Goal: Information Seeking & Learning: Learn about a topic

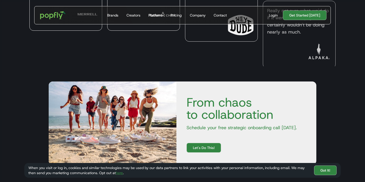
scroll to position [1512, 0]
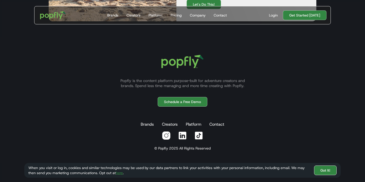
click at [320, 169] on link "Got It!" at bounding box center [325, 170] width 23 height 10
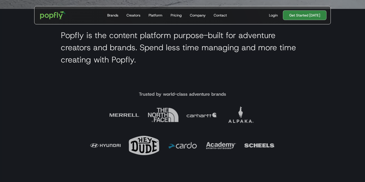
scroll to position [0, 0]
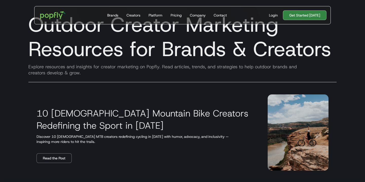
scroll to position [22, 0]
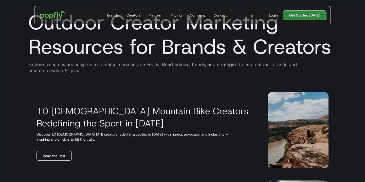
click at [56, 154] on link "Read the Post" at bounding box center [53, 156] width 35 height 10
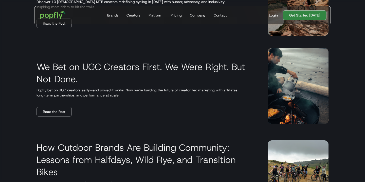
scroll to position [154, 0]
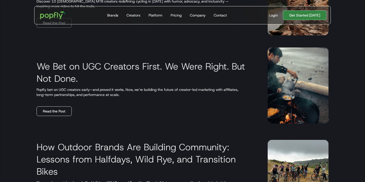
click at [46, 110] on link "Read the Post" at bounding box center [53, 111] width 35 height 10
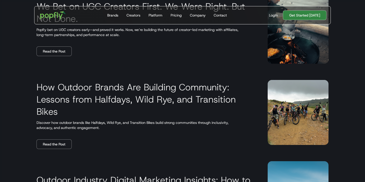
scroll to position [227, 0]
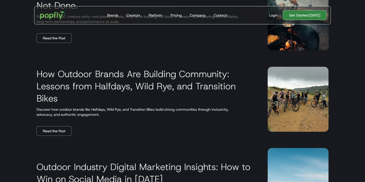
click at [203, 87] on h3 "How Outdoor Brands Are Building Community: Lessons from Halfdays, Wild Rye, and…" at bounding box center [145, 86] width 219 height 36
click at [298, 98] on img at bounding box center [297, 99] width 61 height 65
click at [297, 98] on img at bounding box center [297, 99] width 61 height 65
drag, startPoint x: 297, startPoint y: 98, endPoint x: 134, endPoint y: 107, distance: 163.6
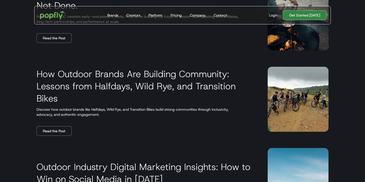
click at [135, 107] on div "How Outdoor Brands Are Building Community: Lessons from Halfdays, Wild Rye, and…" at bounding box center [182, 98] width 316 height 85
click at [47, 130] on link "Read the Post" at bounding box center [53, 131] width 35 height 10
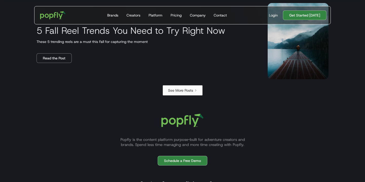
scroll to position [884, 0]
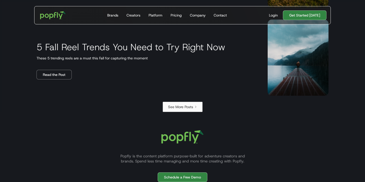
click at [194, 107] on icon "Next Page" at bounding box center [195, 106] width 3 height 3
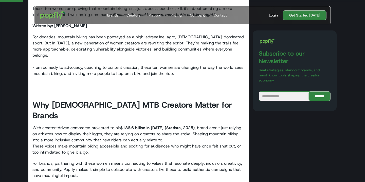
scroll to position [202, 0]
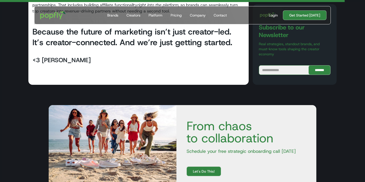
scroll to position [731, 0]
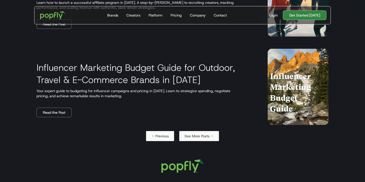
scroll to position [856, 0]
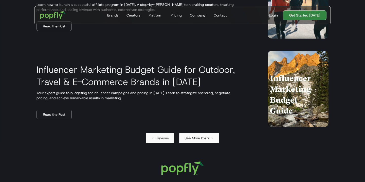
click at [194, 136] on div "See More Posts" at bounding box center [196, 137] width 25 height 5
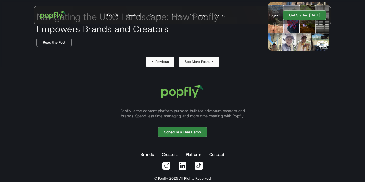
scroll to position [820, 0]
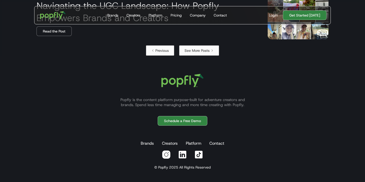
click at [200, 50] on div "See More Posts" at bounding box center [196, 50] width 25 height 5
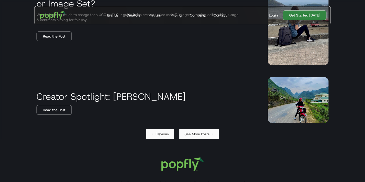
scroll to position [857, 0]
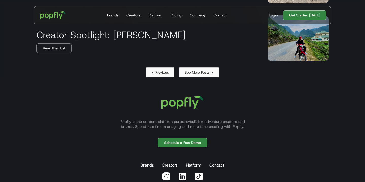
click at [199, 70] on div "See More Posts" at bounding box center [196, 72] width 25 height 5
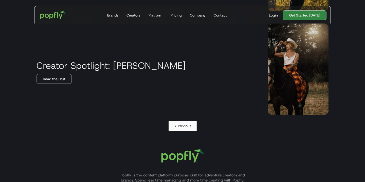
scroll to position [1061, 0]
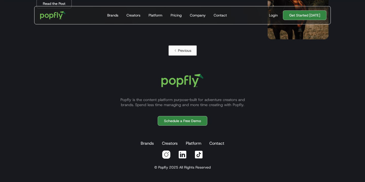
click at [188, 52] on div "Previous" at bounding box center [184, 50] width 13 height 5
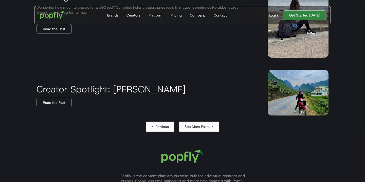
scroll to position [857, 0]
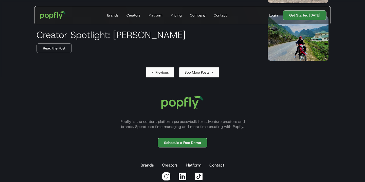
click at [166, 67] on link "Previous" at bounding box center [160, 72] width 28 height 10
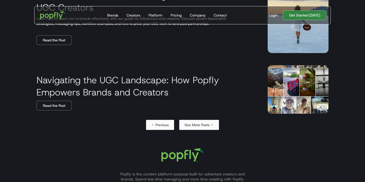
scroll to position [820, 0]
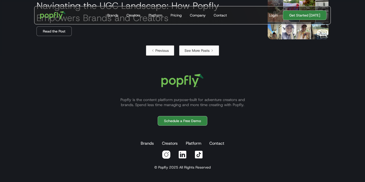
click at [153, 48] on link "Previous" at bounding box center [160, 50] width 28 height 10
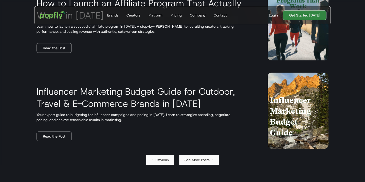
scroll to position [834, 0]
click at [149, 164] on link "Previous" at bounding box center [160, 159] width 28 height 10
